Goal: Task Accomplishment & Management: Manage account settings

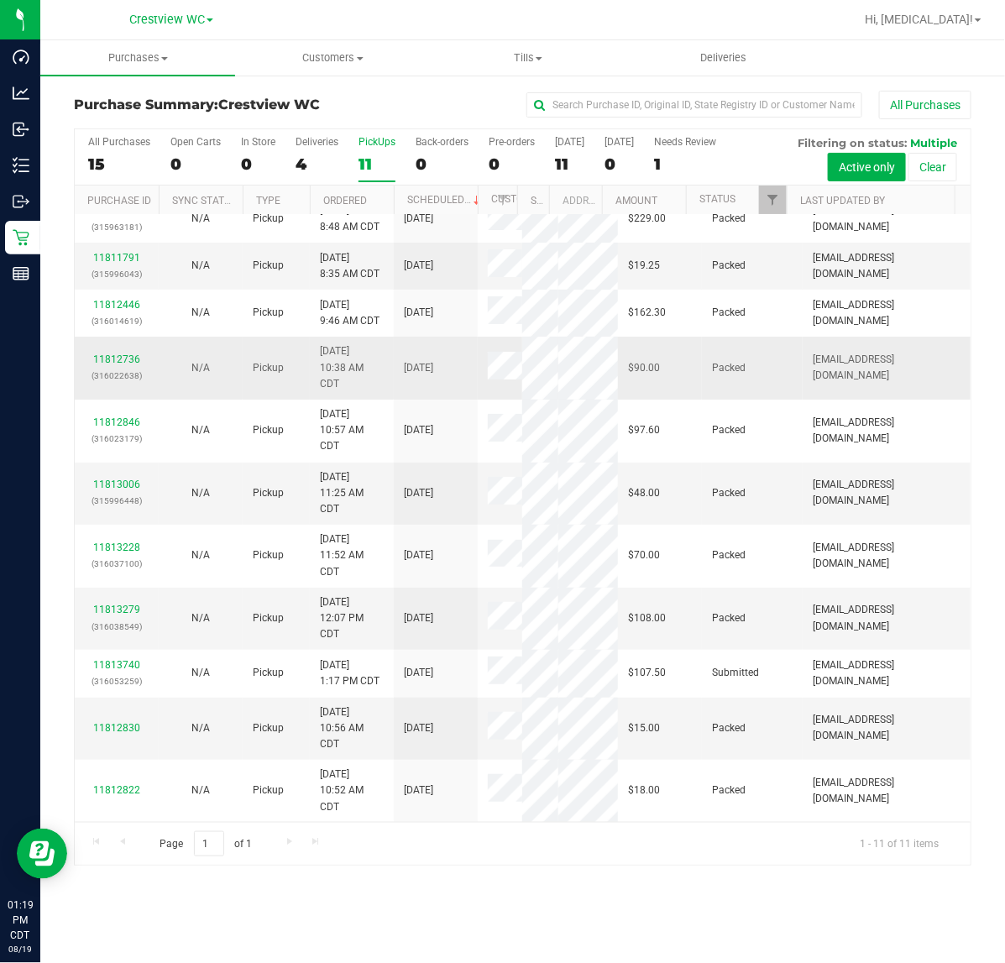
scroll to position [98, 0]
click at [772, 212] on link "Filter" at bounding box center [773, 200] width 28 height 29
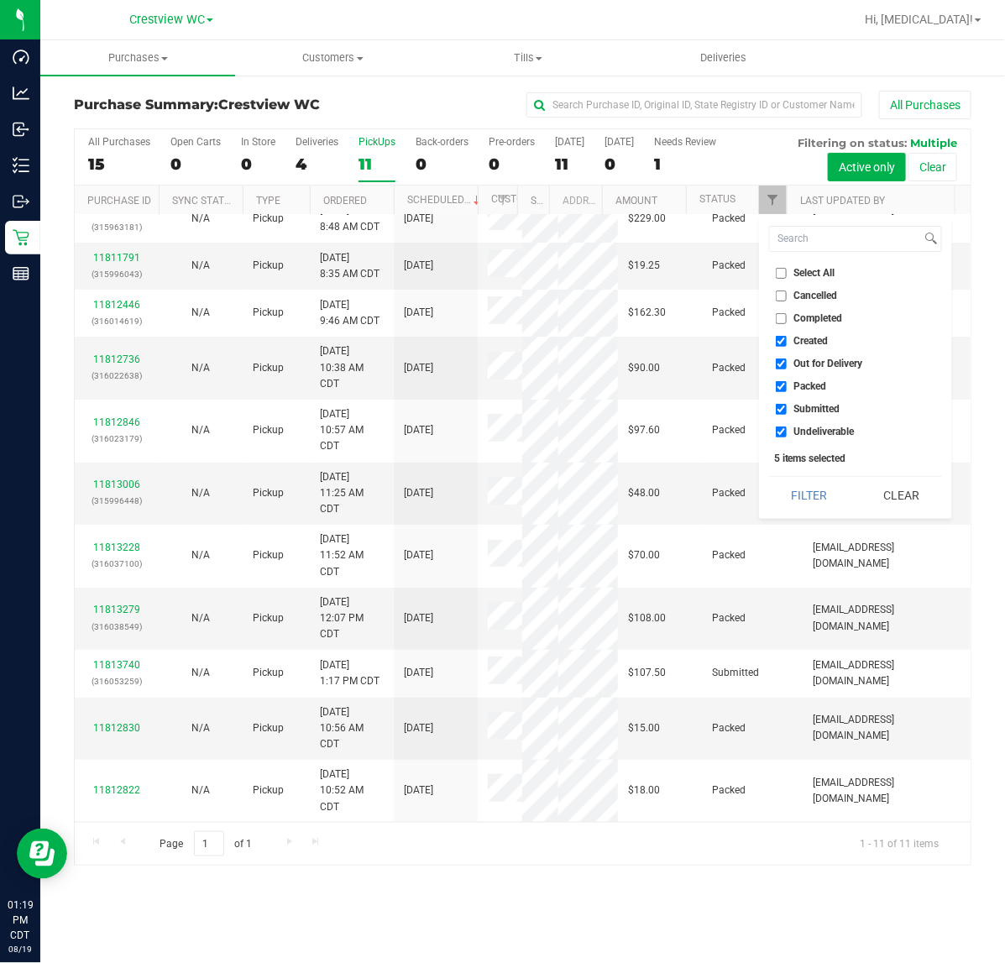
drag, startPoint x: 789, startPoint y: 334, endPoint x: 787, endPoint y: 351, distance: 16.9
click at [789, 336] on label "Created" at bounding box center [802, 341] width 53 height 11
click at [787, 336] on input "Created" at bounding box center [781, 341] width 11 height 11
checkbox input "false"
click at [782, 369] on li "Out for Delivery" at bounding box center [855, 364] width 173 height 18
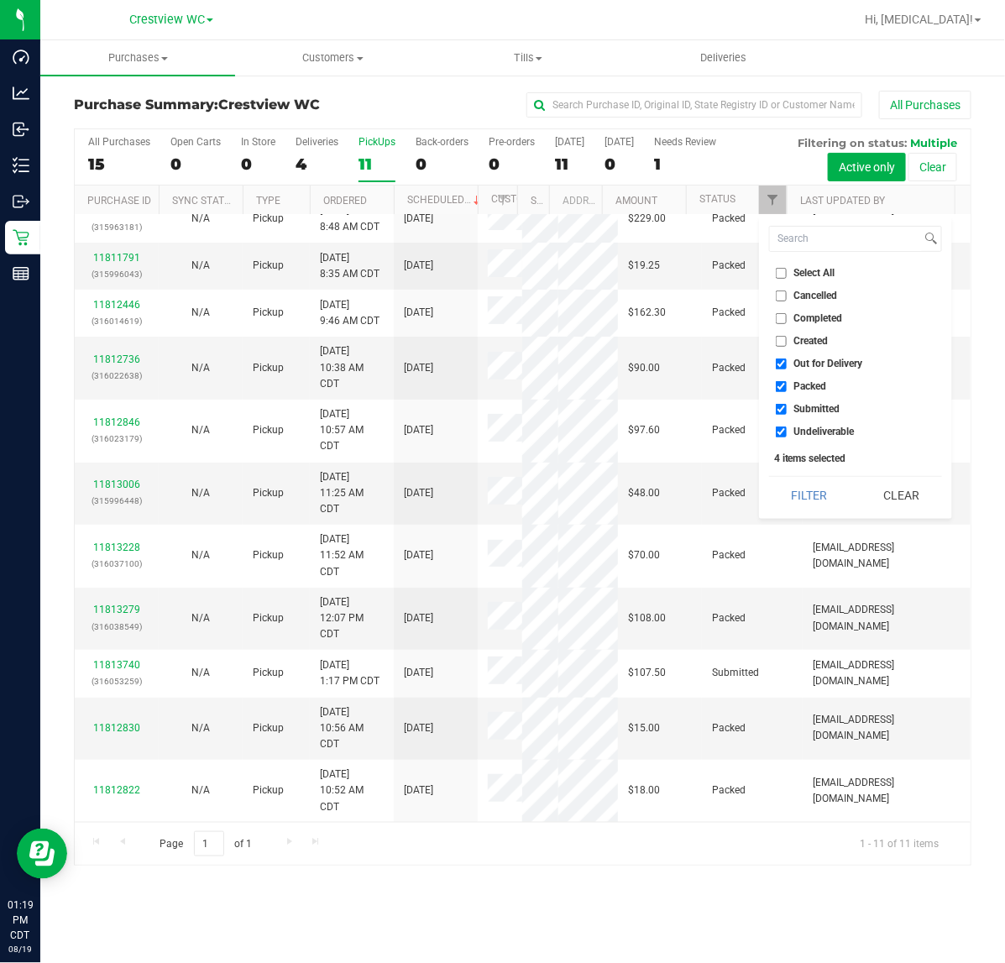
click at [789, 365] on label "Out for Delivery" at bounding box center [819, 363] width 87 height 11
click at [787, 365] on input "Out for Delivery" at bounding box center [781, 363] width 11 height 11
checkbox input "false"
click at [787, 386] on label "Packed" at bounding box center [801, 386] width 51 height 11
click at [787, 386] on input "Packed" at bounding box center [781, 386] width 11 height 11
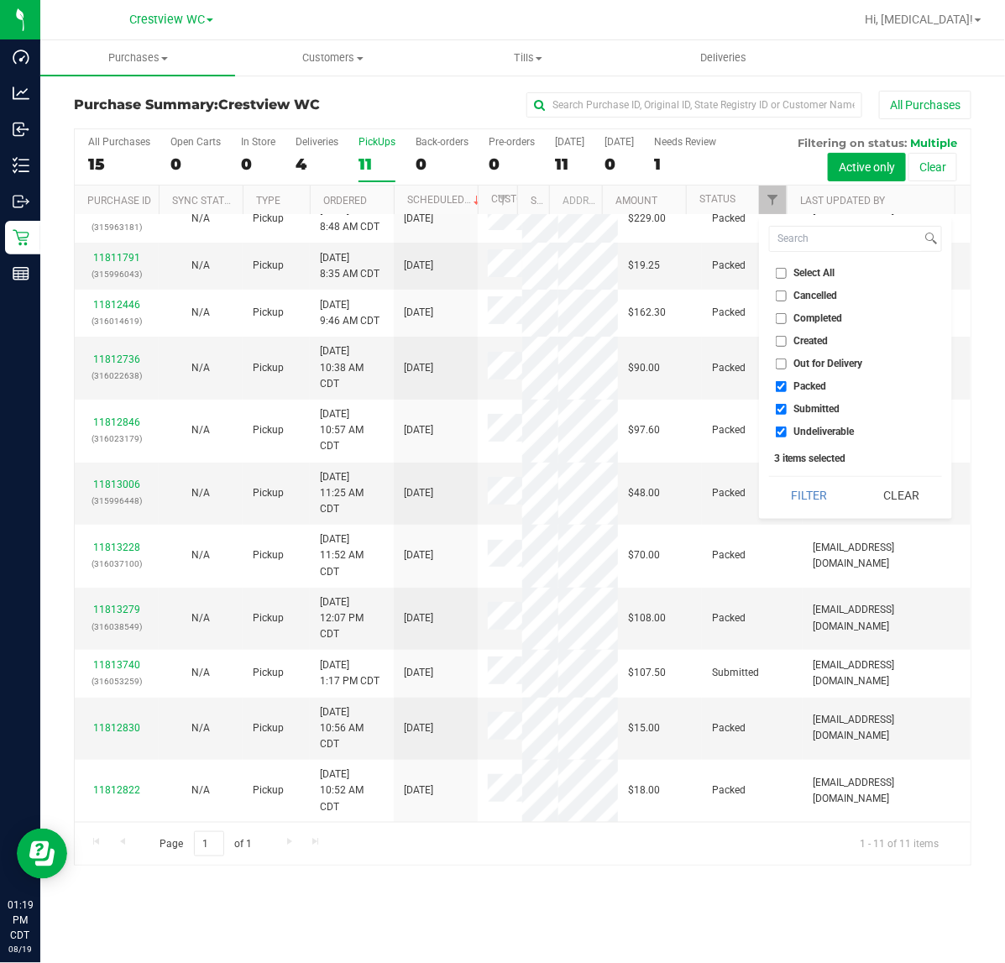
checkbox input "false"
click at [787, 432] on label "Undeliverable" at bounding box center [815, 431] width 79 height 11
click at [787, 432] on input "Undeliverable" at bounding box center [781, 431] width 11 height 11
checkbox input "false"
click at [786, 487] on button "Filter" at bounding box center [809, 495] width 81 height 37
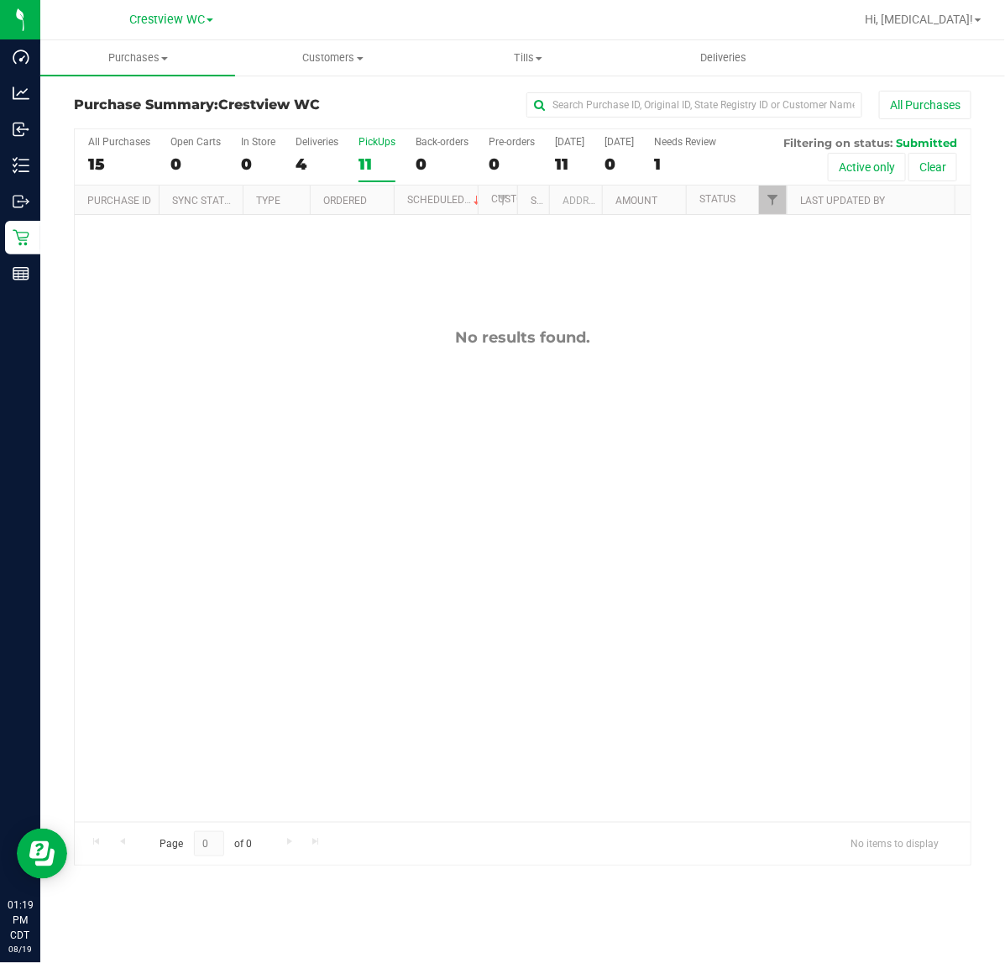
click at [371, 144] on div "PickUps" at bounding box center [376, 142] width 37 height 12
click at [0, 0] on input "PickUps 11" at bounding box center [0, 0] width 0 height 0
click at [366, 152] on label "PickUps 0" at bounding box center [376, 159] width 37 height 46
click at [0, 0] on input "PickUps 0" at bounding box center [0, 0] width 0 height 0
click at [393, 105] on div "All Purchases" at bounding box center [672, 105] width 599 height 29
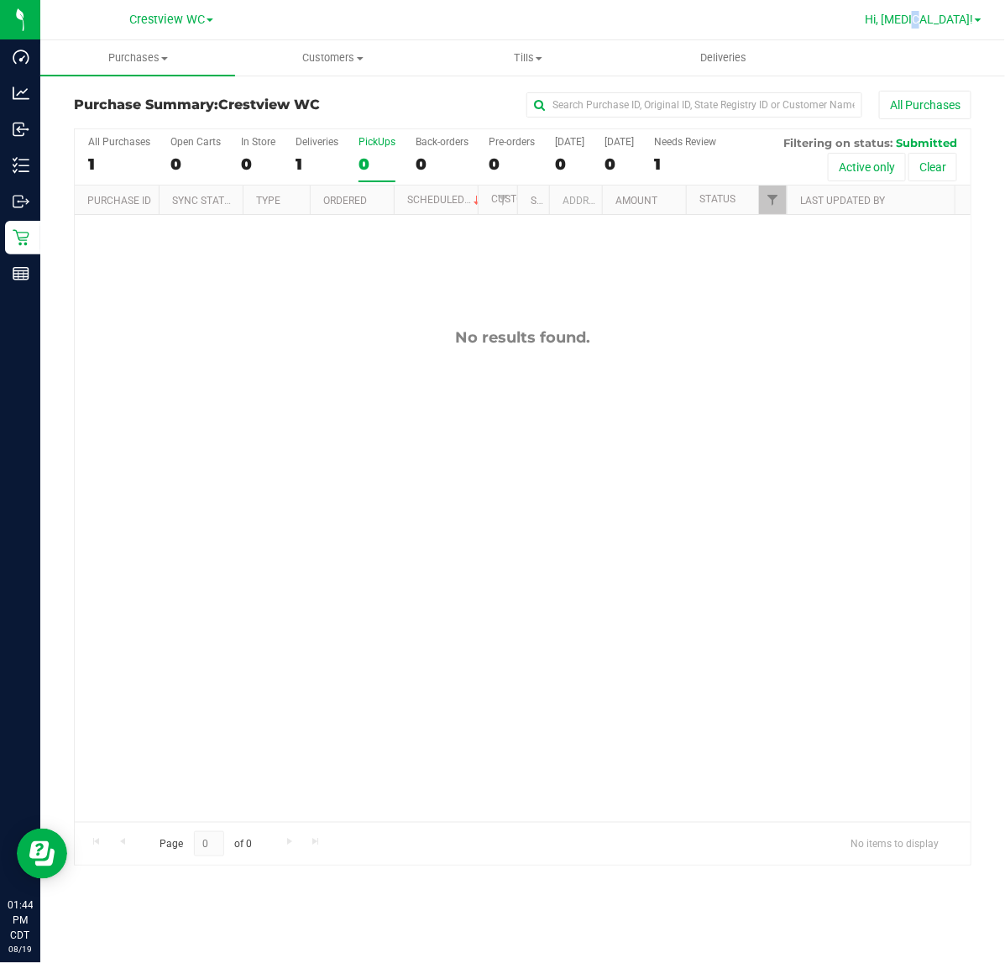
click at [963, 19] on span "Hi, [MEDICAL_DATA]!" at bounding box center [919, 19] width 108 height 13
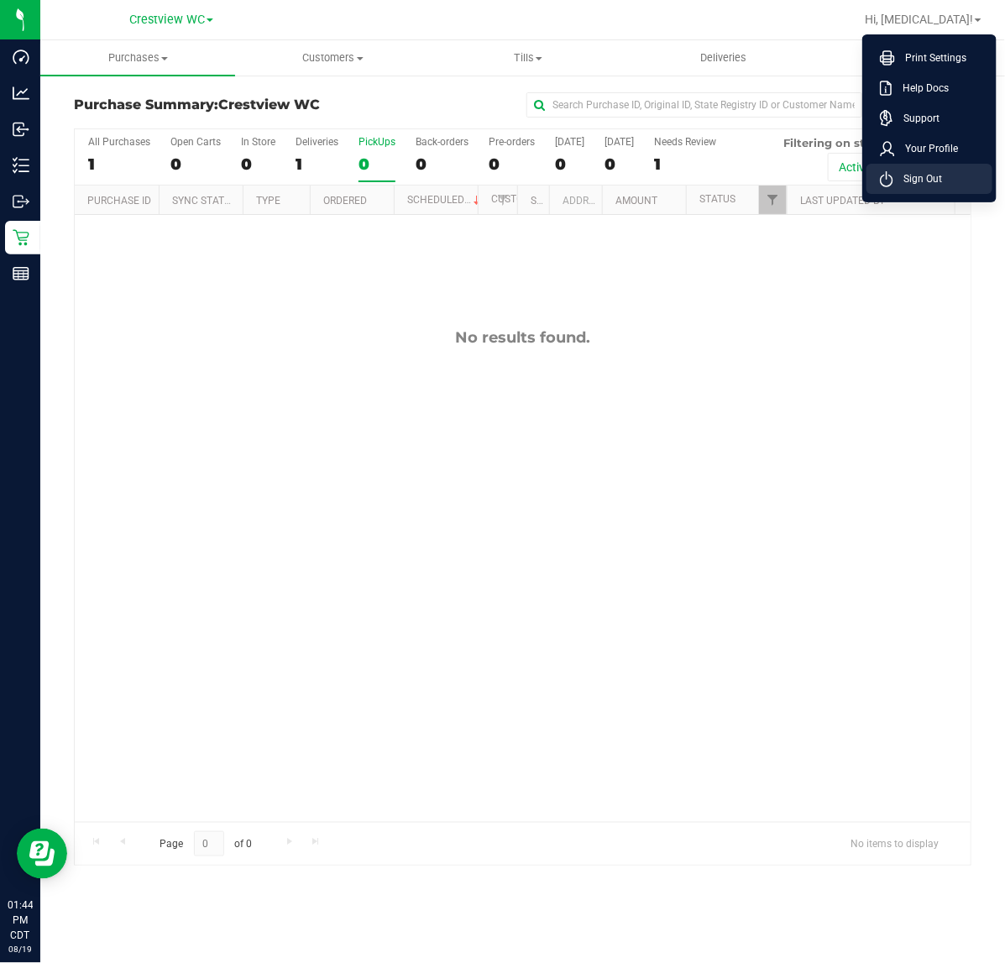
click at [936, 191] on li "Sign Out" at bounding box center [929, 179] width 126 height 30
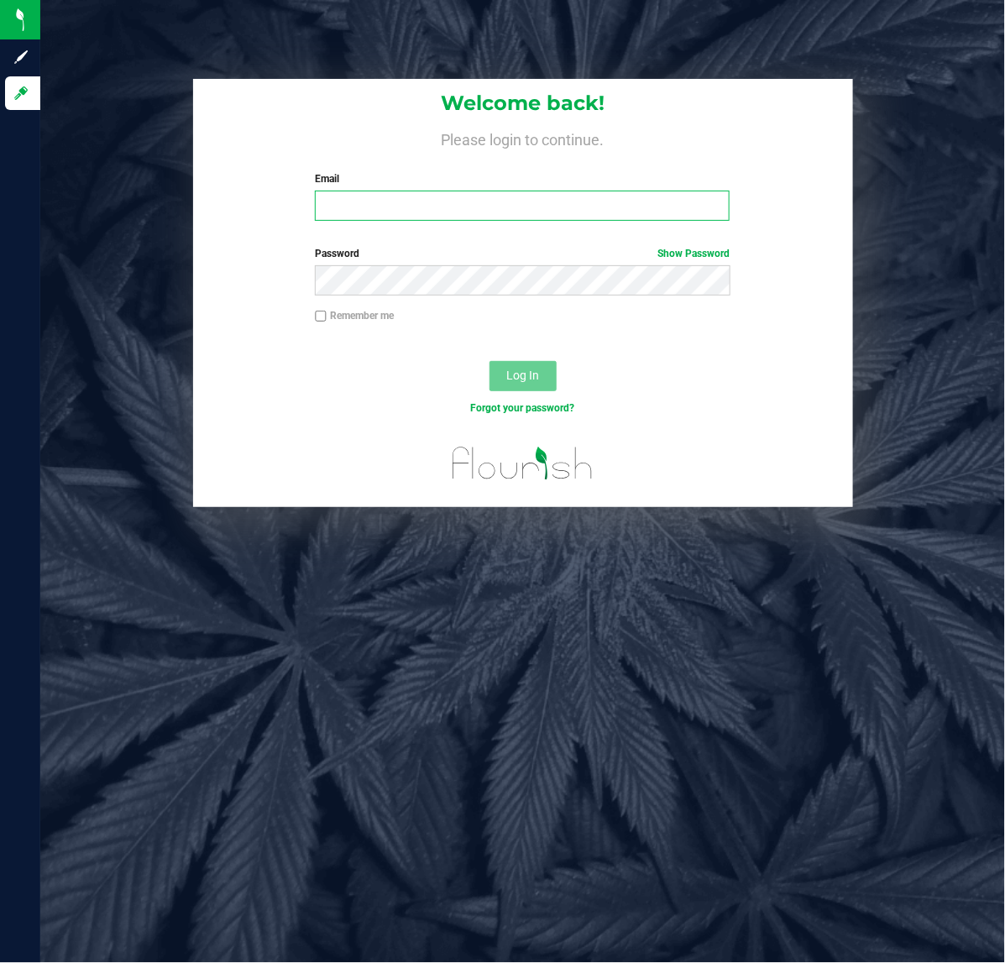
drag, startPoint x: 468, startPoint y: 191, endPoint x: 479, endPoint y: 195, distance: 11.7
click at [468, 191] on input "Email" at bounding box center [522, 206] width 415 height 30
type input "[EMAIL_ADDRESS][DOMAIN_NAME]"
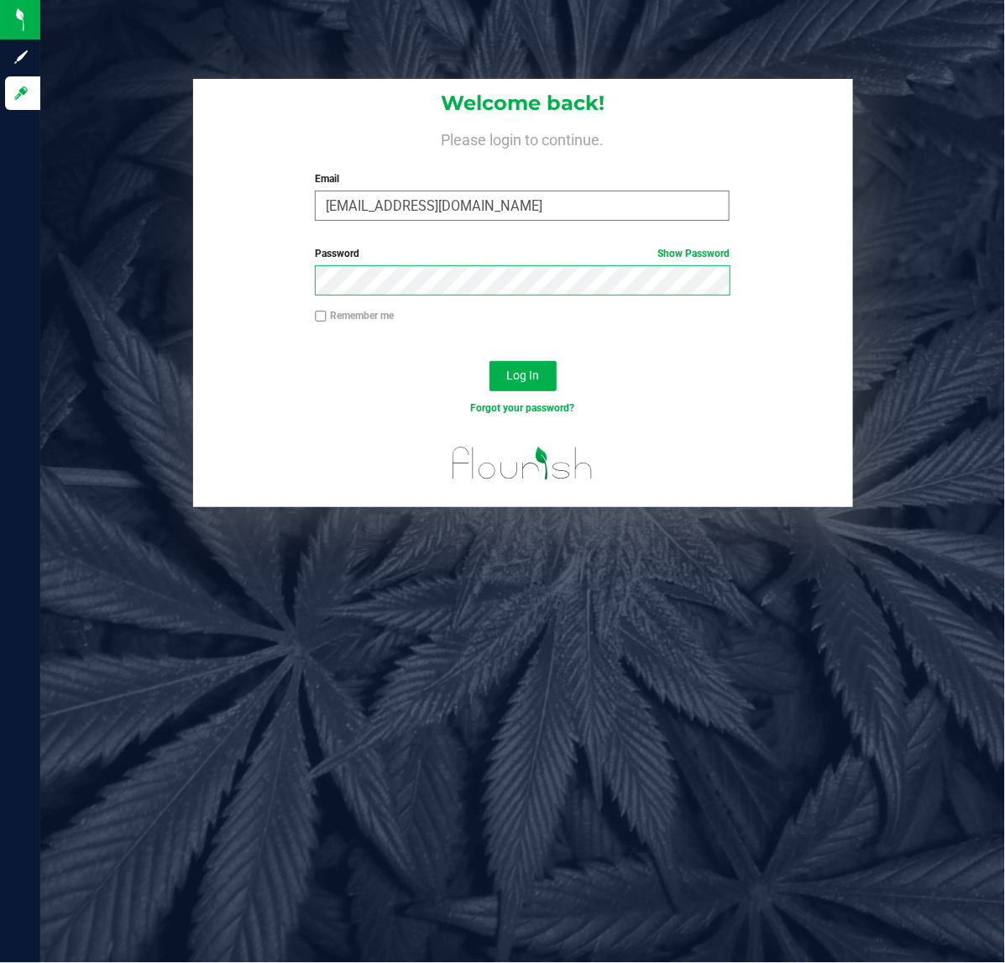
click at [489, 361] on button "Log In" at bounding box center [522, 376] width 67 height 30
